Goal: Book appointment/travel/reservation

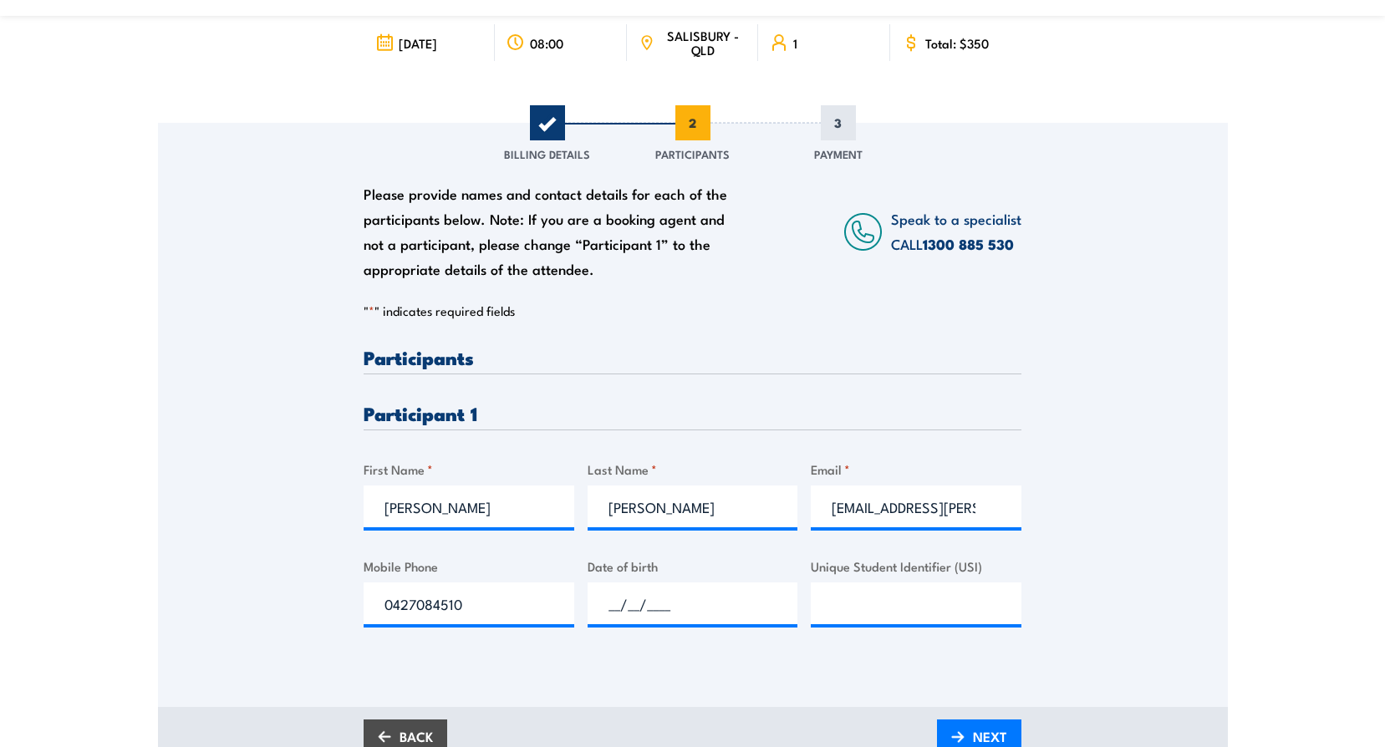
click at [607, 603] on input "__/__/____" at bounding box center [693, 603] width 211 height 42
type input "[DATE]"
click at [999, 730] on span "NEXT" at bounding box center [990, 737] width 34 height 44
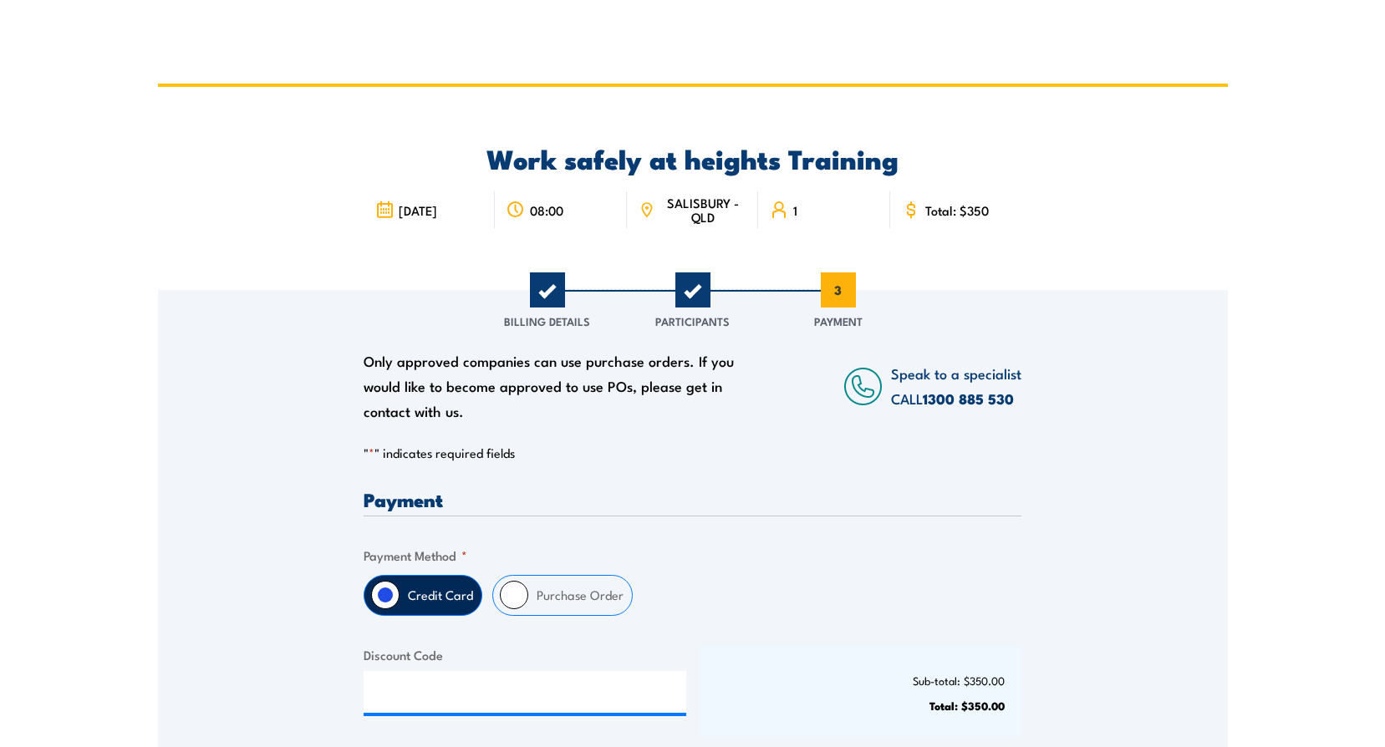
click at [517, 594] on input "Purchase Order" at bounding box center [514, 595] width 28 height 28
radio input "true"
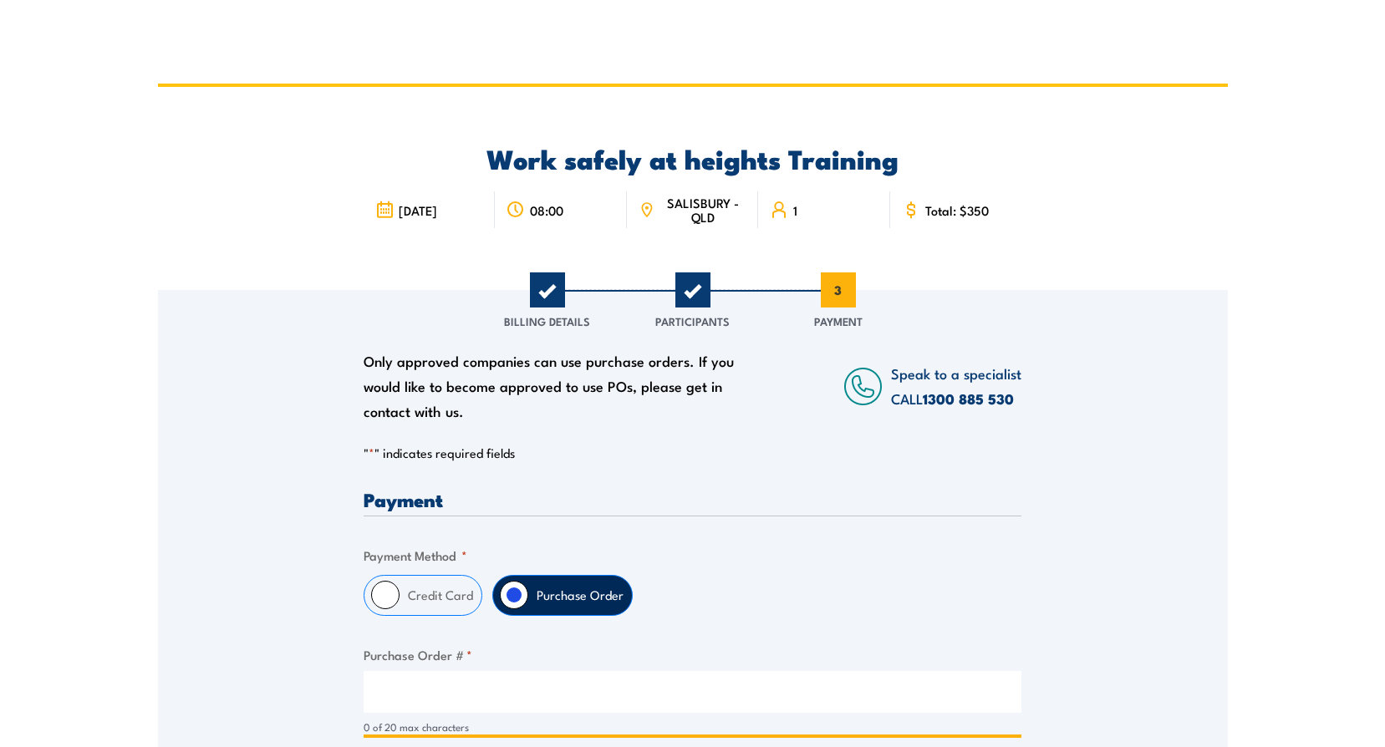
click at [460, 703] on input "Purchase Order # *" at bounding box center [693, 692] width 658 height 42
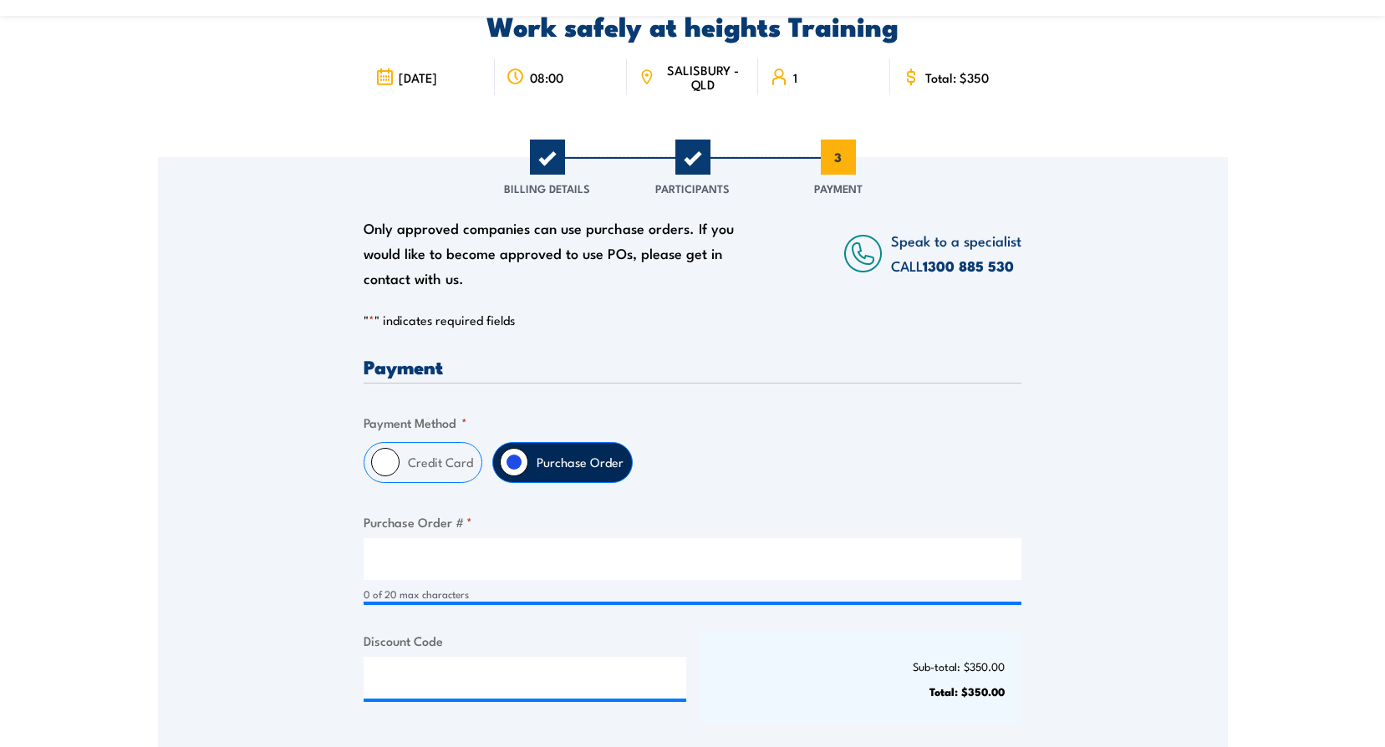
scroll to position [167, 0]
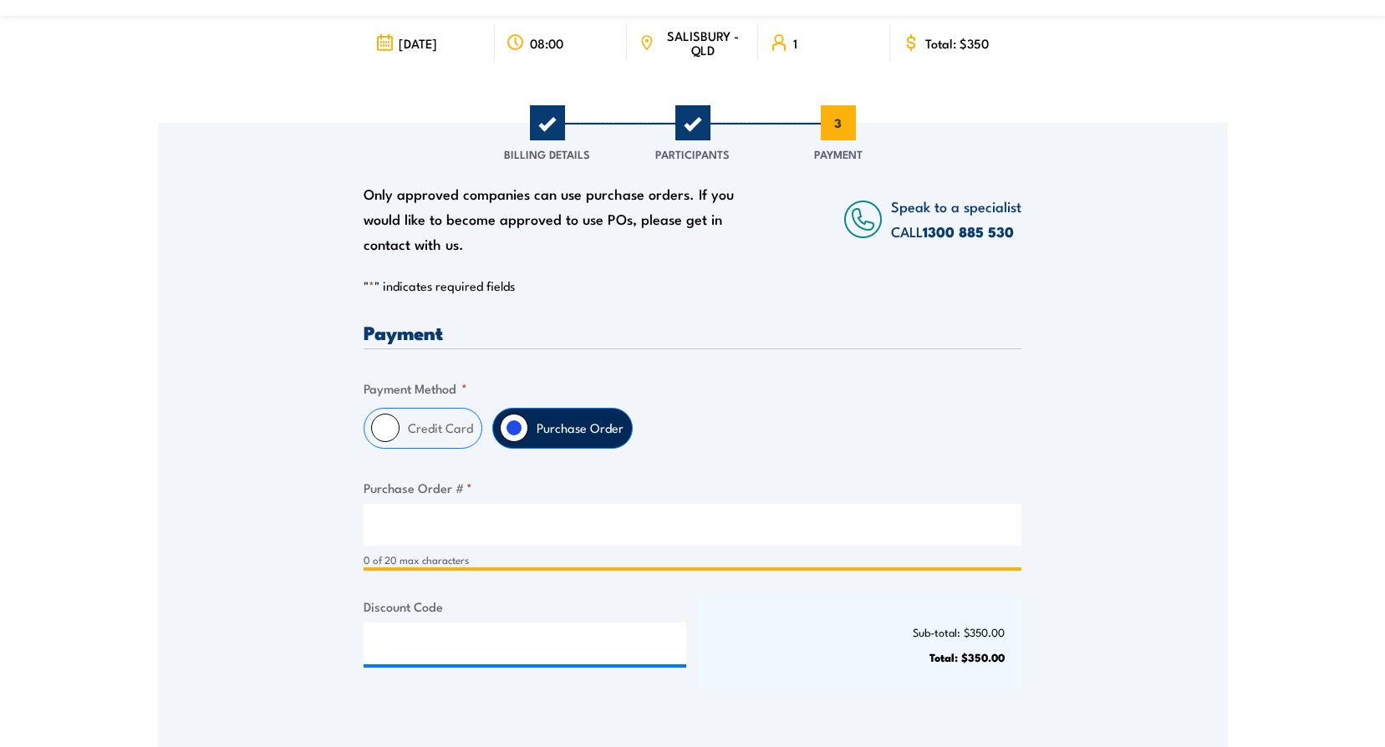
click at [399, 532] on input "Purchase Order # *" at bounding box center [693, 525] width 658 height 42
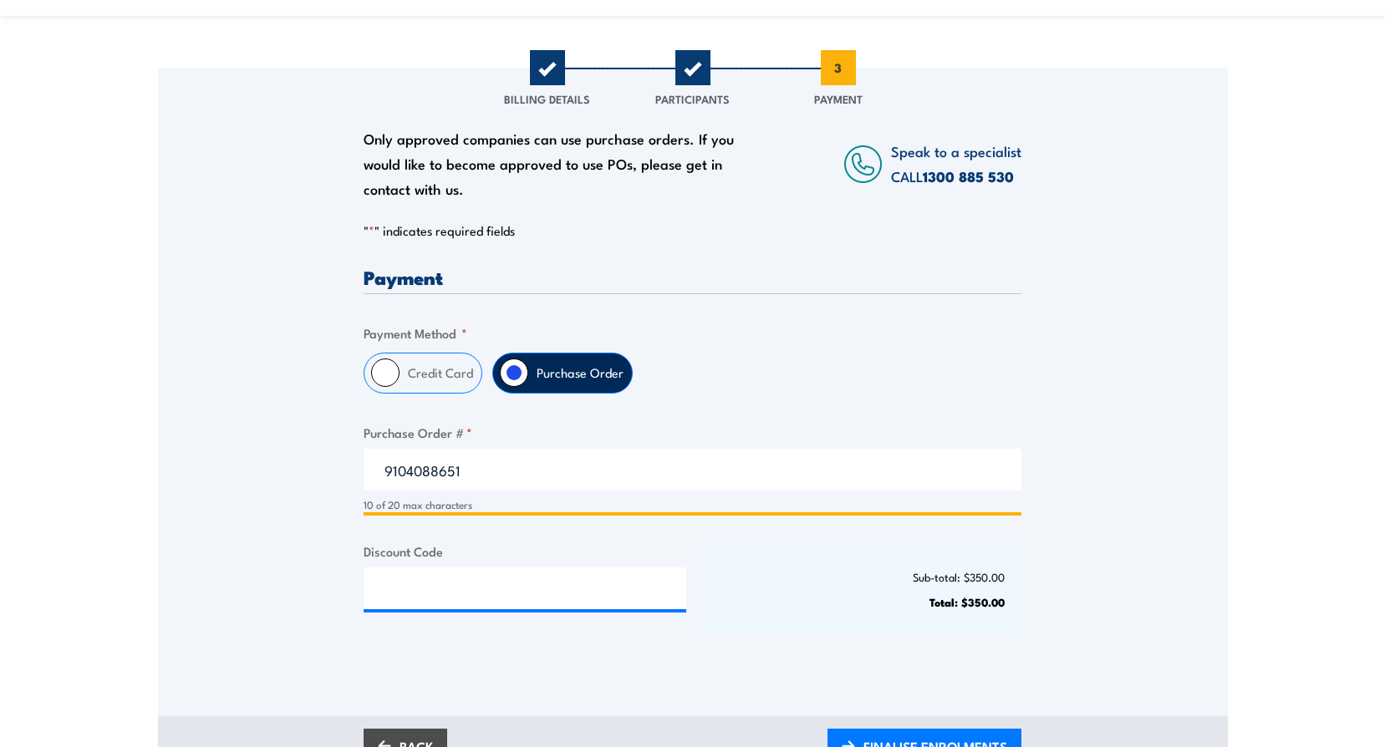
scroll to position [334, 0]
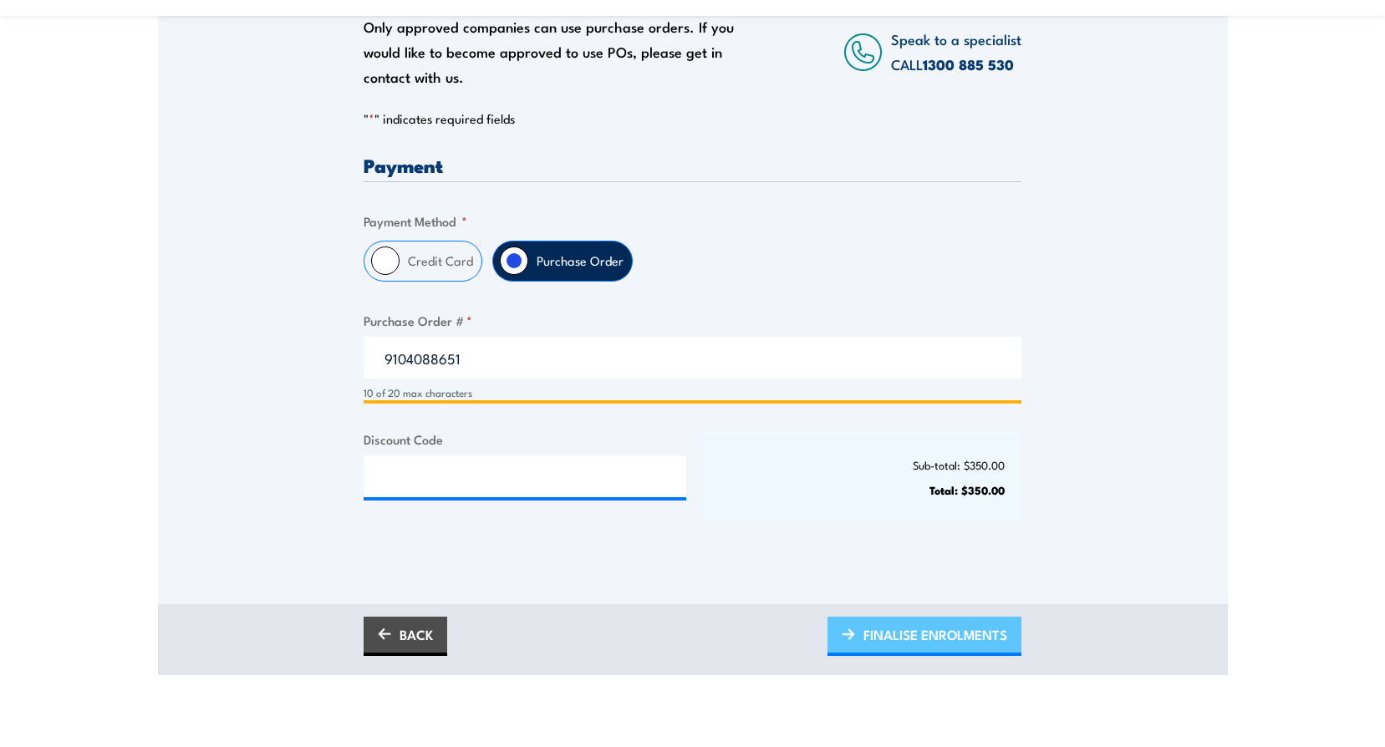
type input "9104088651"
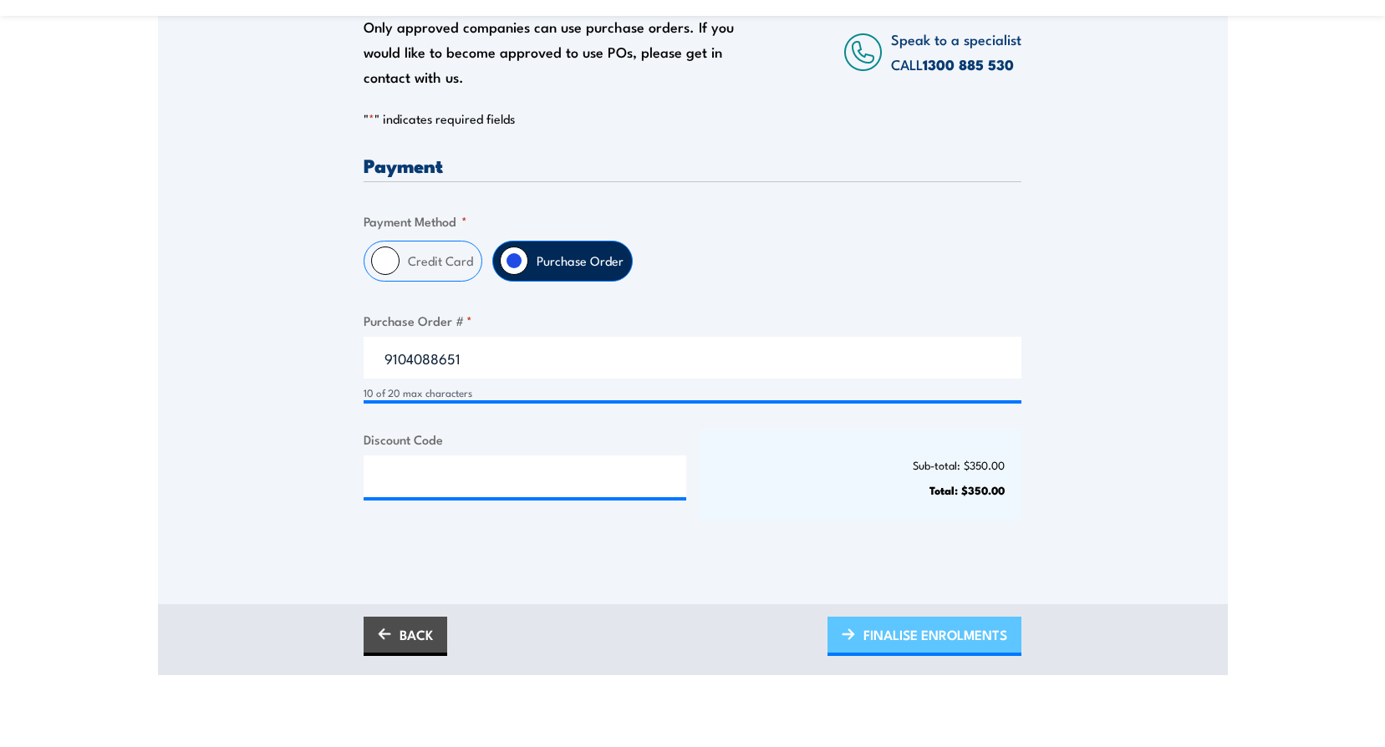
click at [899, 627] on span "FINALISE ENROLMENTS" at bounding box center [935, 635] width 144 height 44
